Goal: Find specific page/section: Find specific page/section

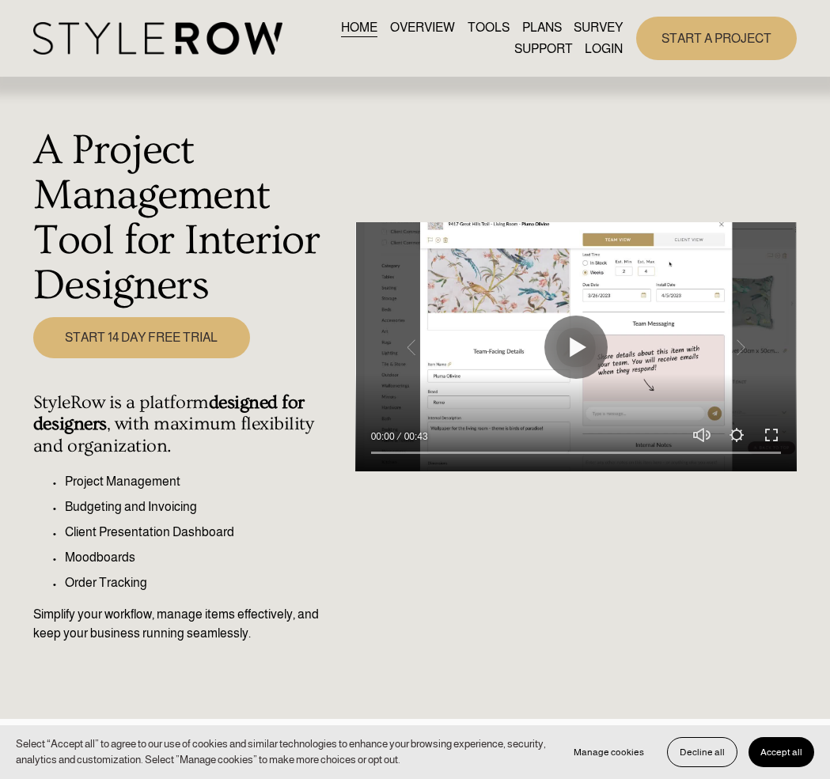
click at [593, 49] on link "LOGIN" at bounding box center [604, 49] width 38 height 21
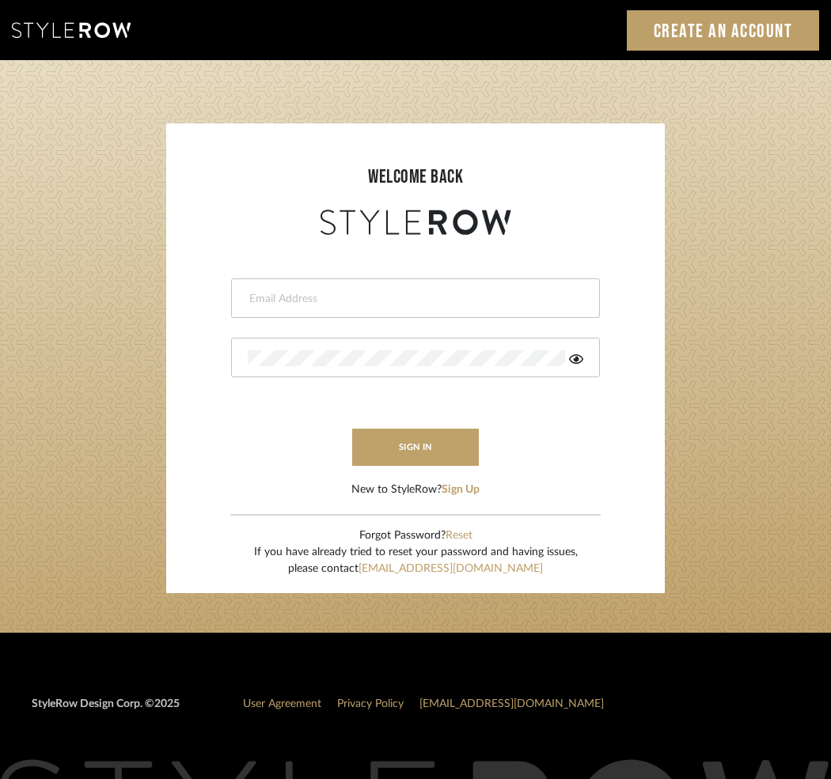
click at [362, 295] on input "email" at bounding box center [413, 299] width 331 height 16
type input "N"
type input "[PERSON_NAME][EMAIL_ADDRESS][DOMAIN_NAME]"
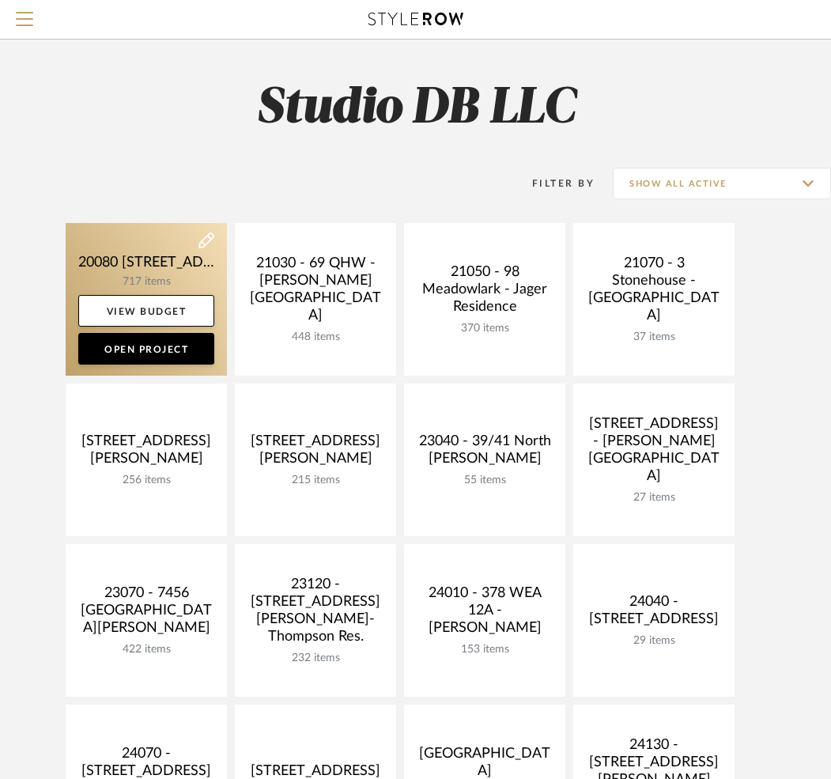
click at [141, 267] on link at bounding box center [146, 299] width 161 height 153
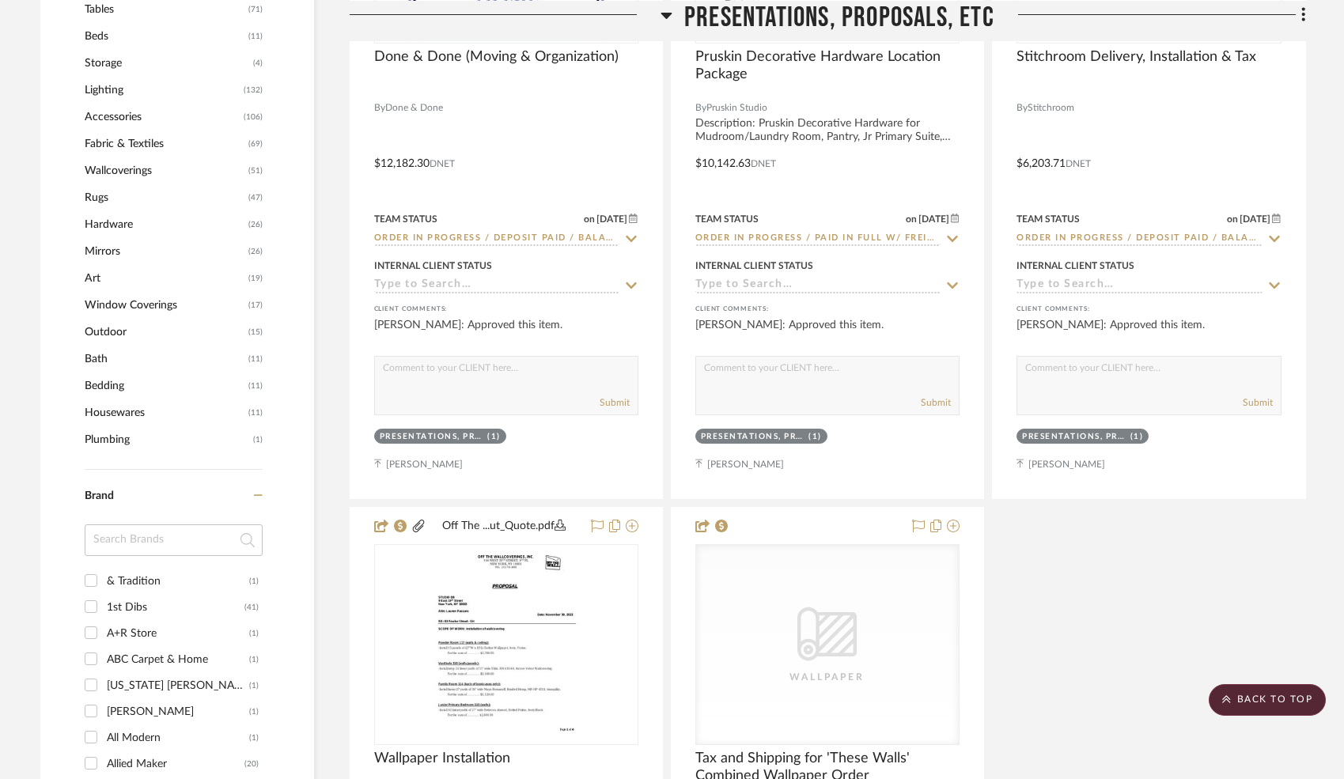
scroll to position [1903, 0]
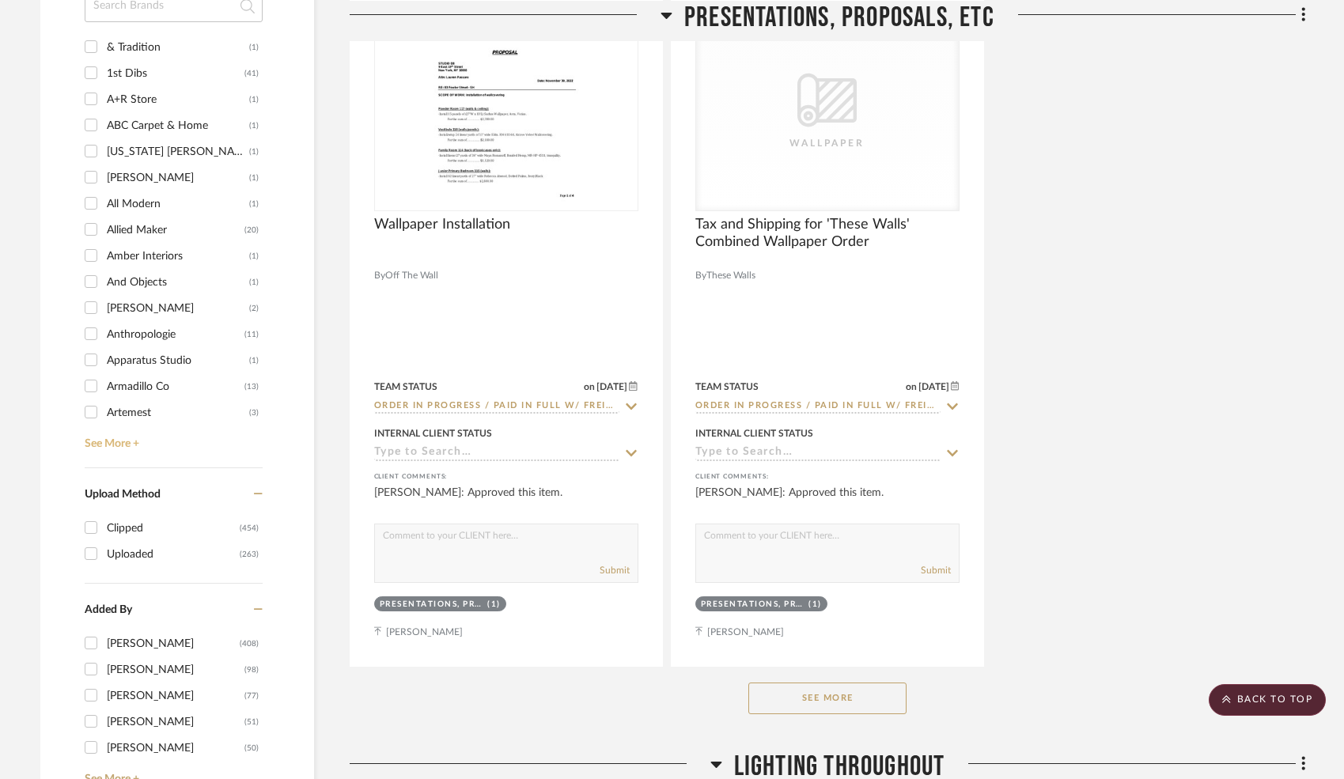
click at [117, 441] on link "See More +" at bounding box center [172, 438] width 182 height 25
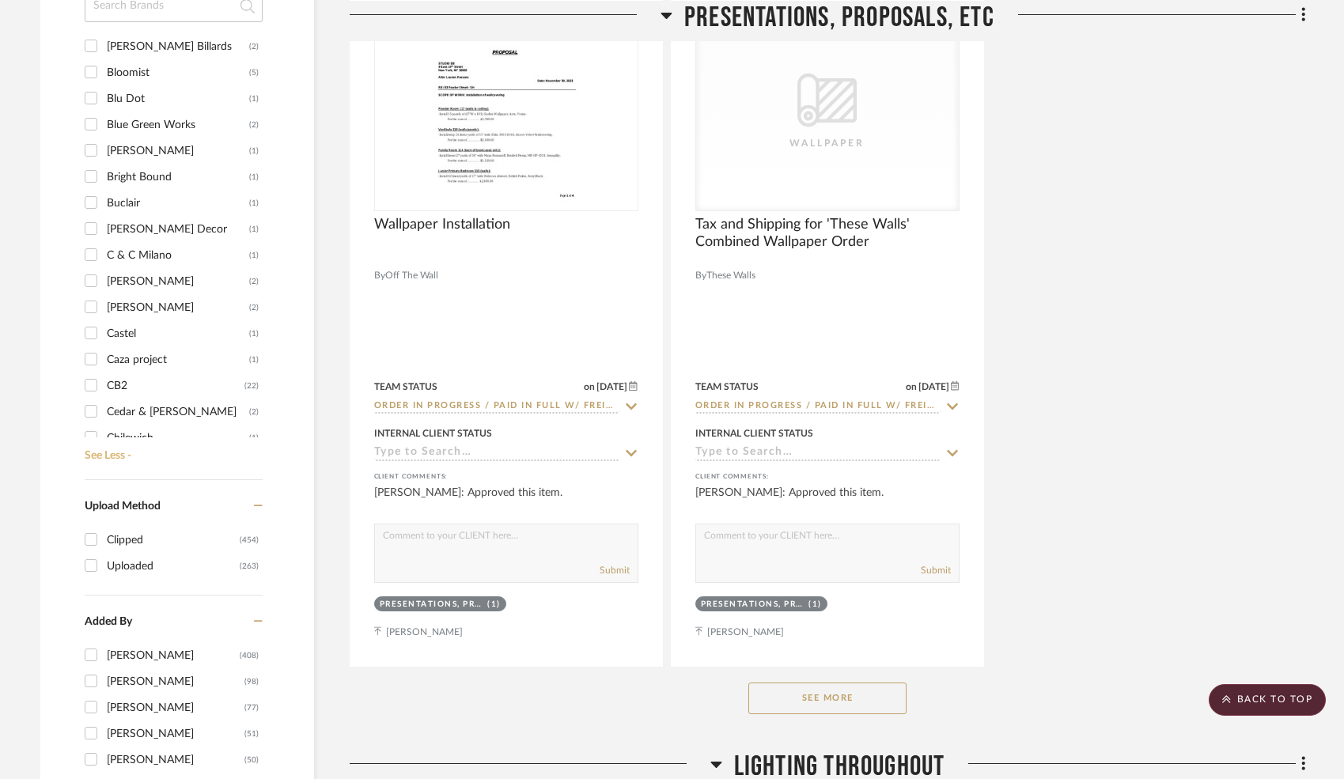
scroll to position [554, 0]
click at [90, 379] on input "CB2 (22)" at bounding box center [90, 380] width 25 height 25
checkbox input "true"
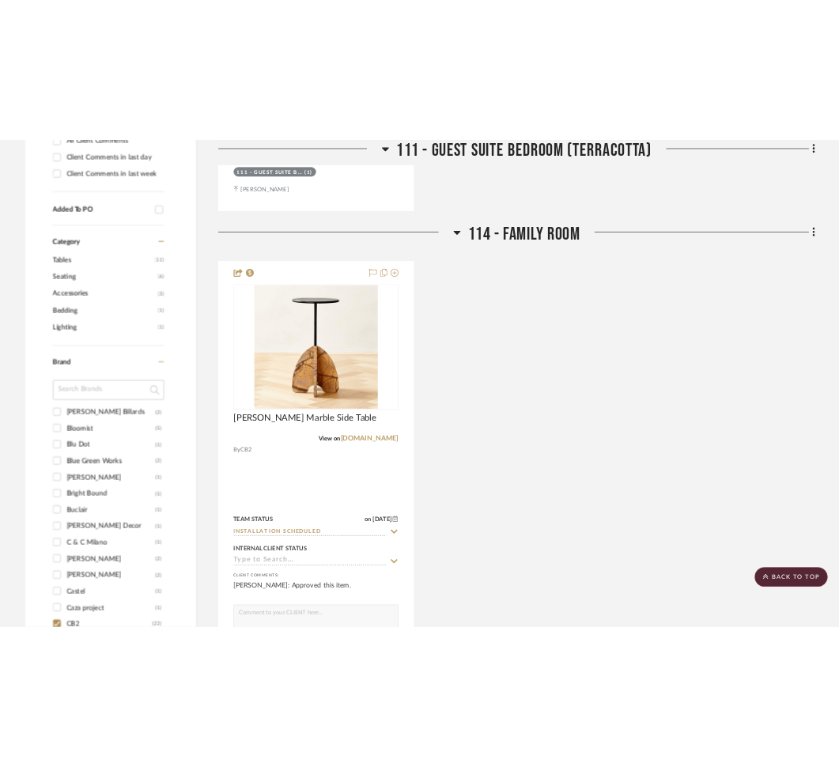
scroll to position [1108, 0]
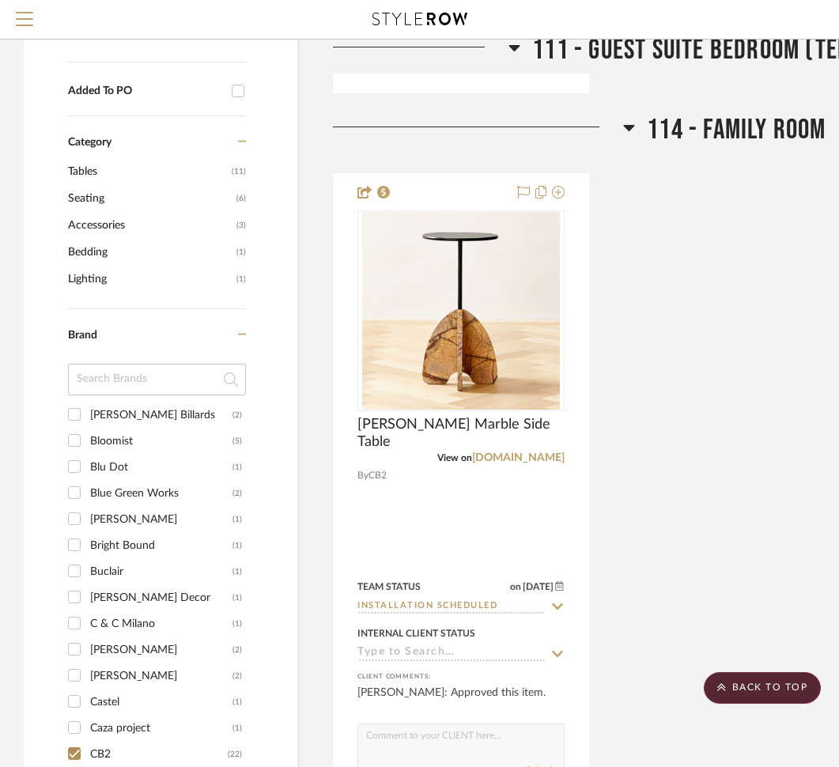
click at [634, 406] on div "Spazio Brown Marble Side Table View on cb2.com By CB2 Team Status on 4/10/2024 …" at bounding box center [725, 520] width 784 height 694
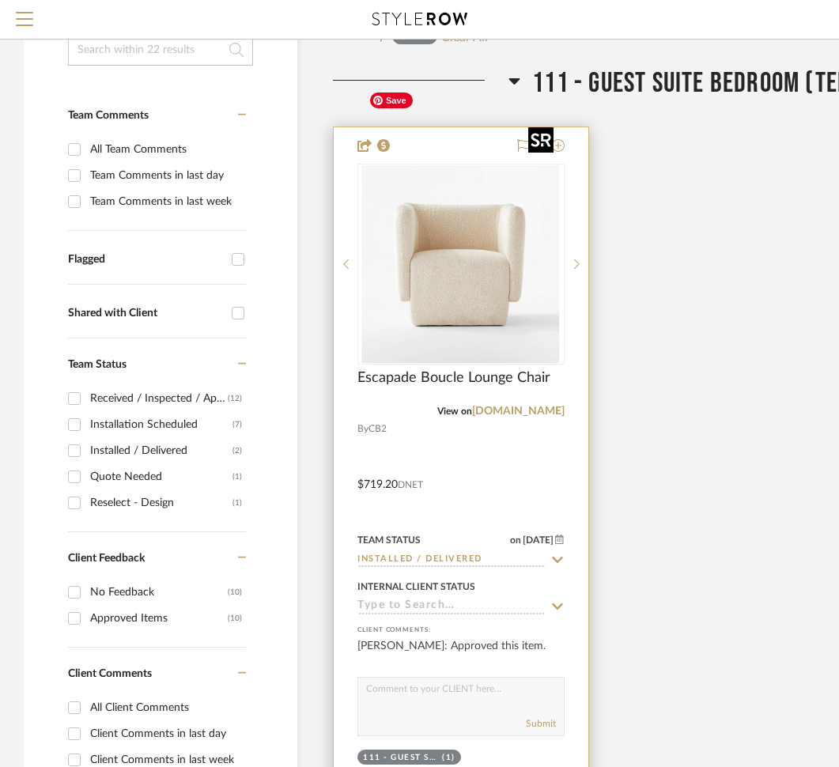
scroll to position [396, 0]
